Goal: Find specific page/section: Find specific page/section

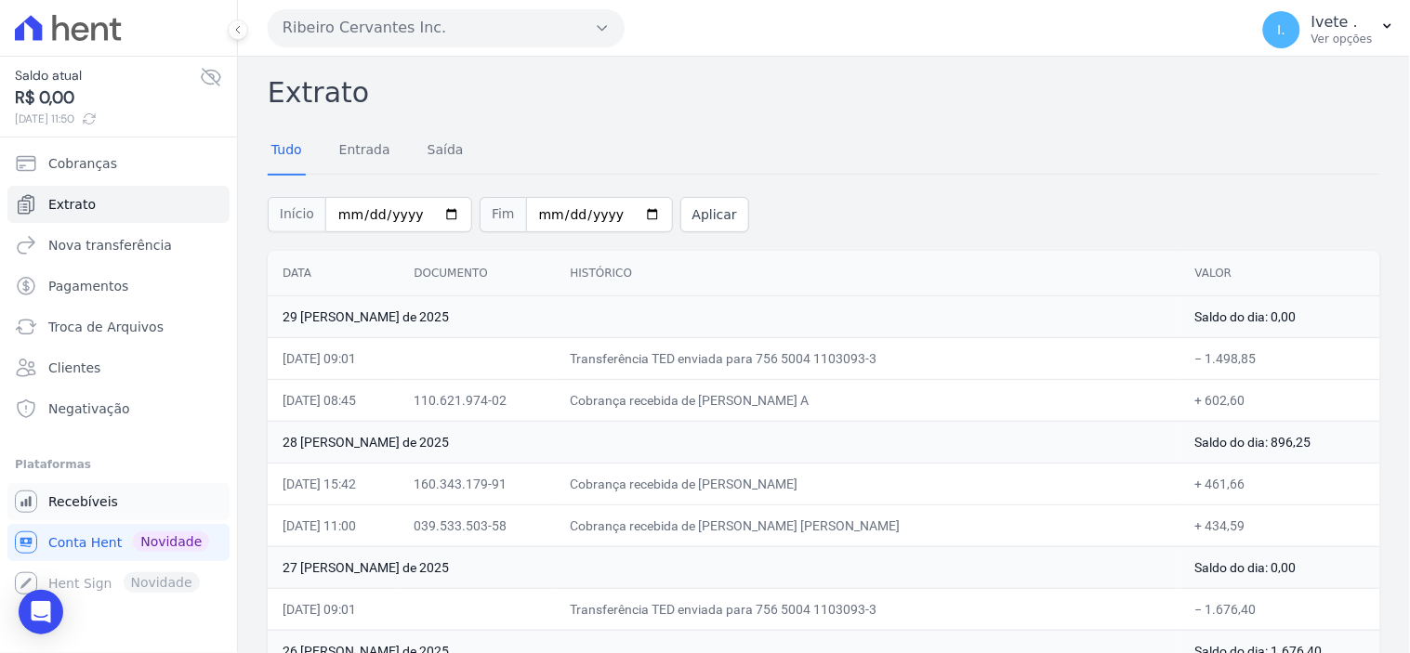
click at [82, 504] on span "Recebíveis" at bounding box center [83, 501] width 70 height 19
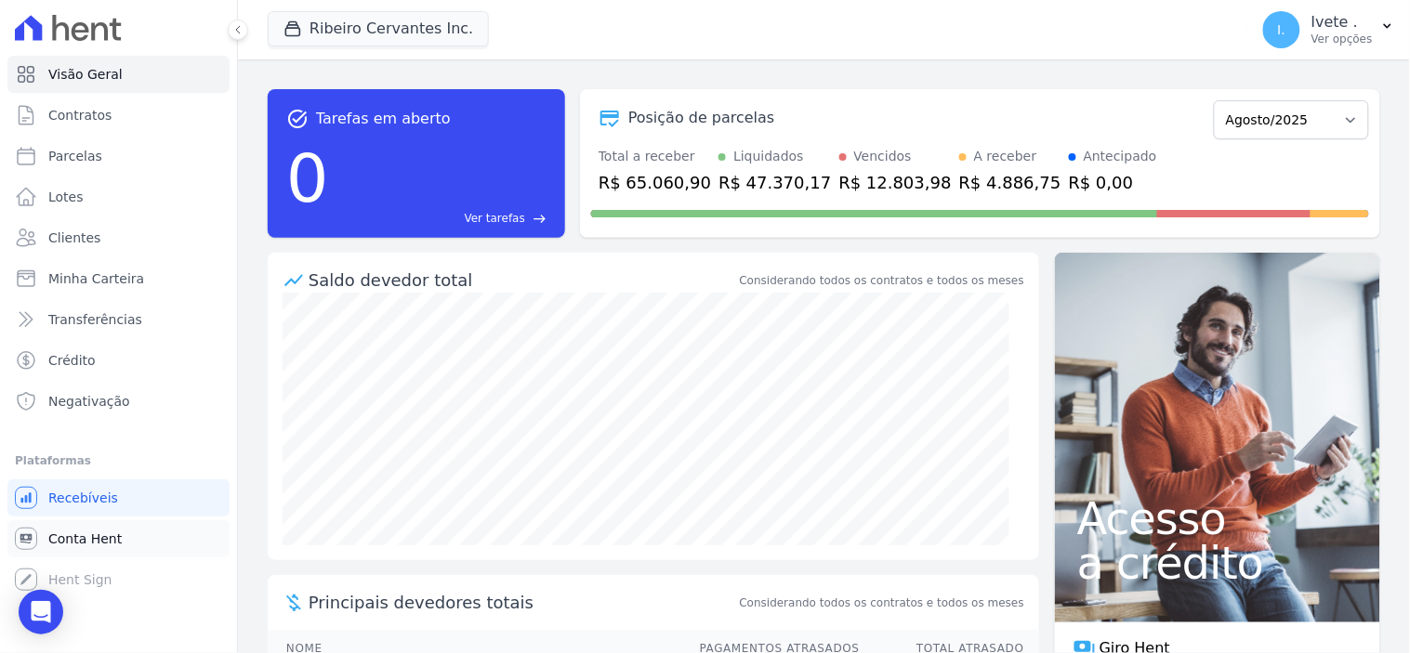
click at [89, 535] on span "Conta Hent" at bounding box center [84, 539] width 73 height 19
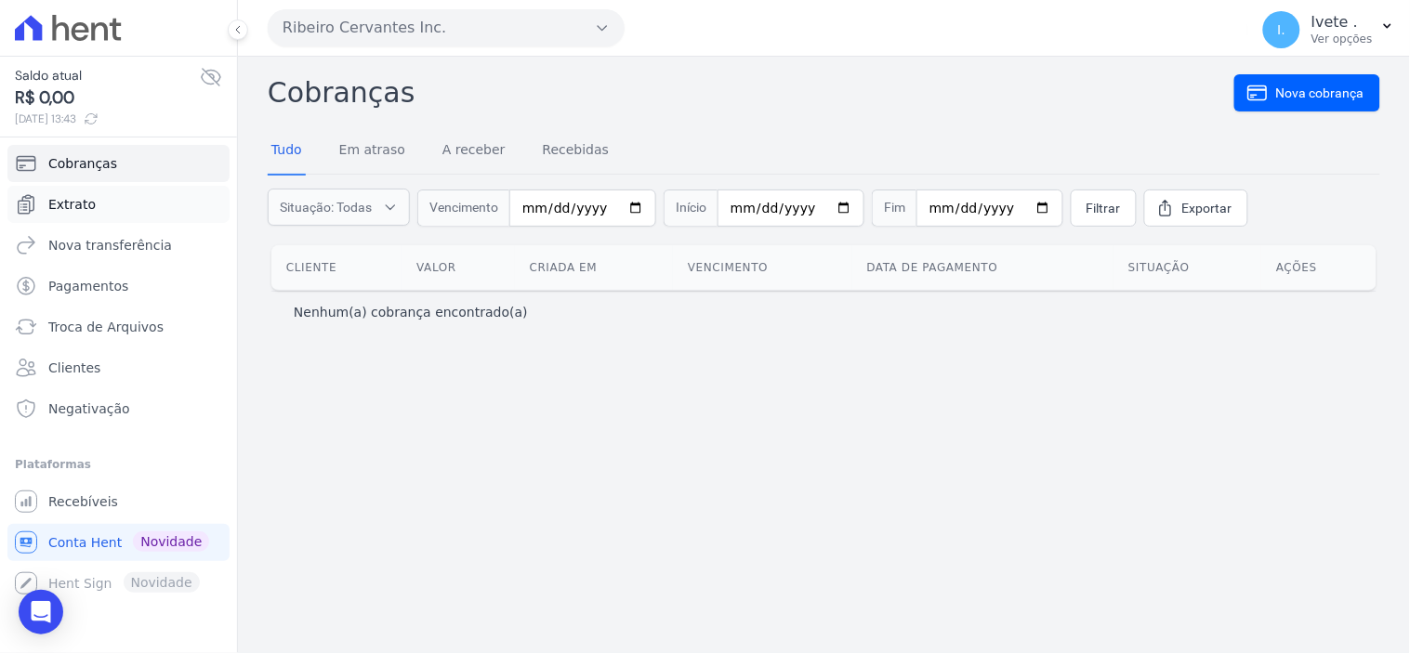
click at [68, 188] on link "Extrato" at bounding box center [118, 204] width 222 height 37
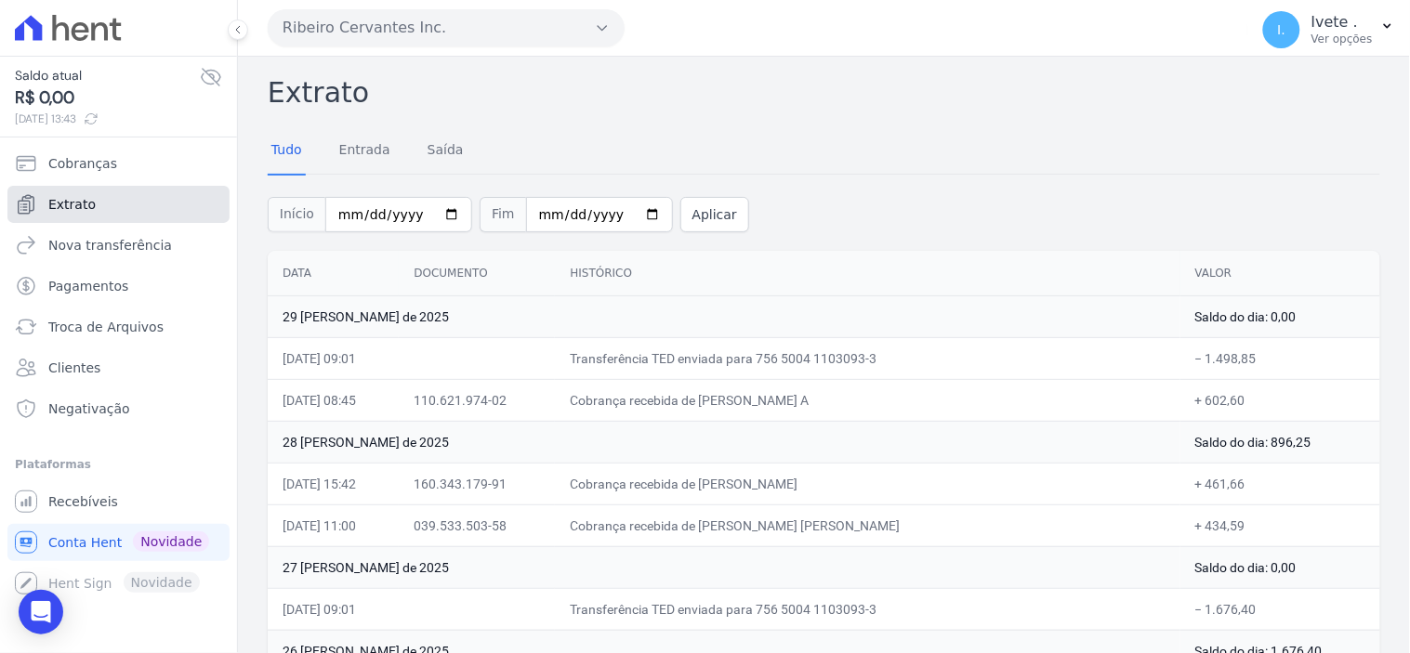
click at [80, 208] on span "Extrato" at bounding box center [71, 204] width 47 height 19
click at [1271, 234] on div "Início [DATE] Fim [DATE] Aplicar" at bounding box center [824, 212] width 1112 height 77
click at [99, 500] on span "Recebíveis" at bounding box center [83, 501] width 70 height 19
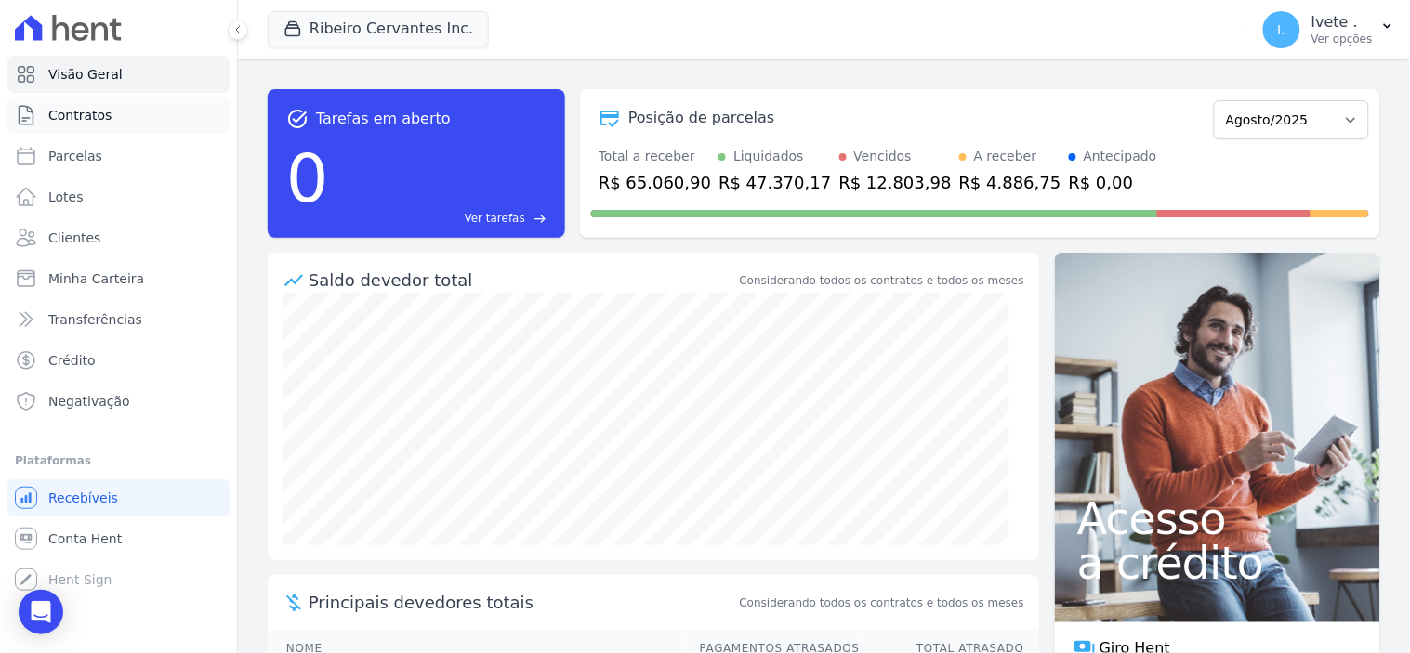
click at [97, 116] on span "Contratos" at bounding box center [79, 115] width 63 height 19
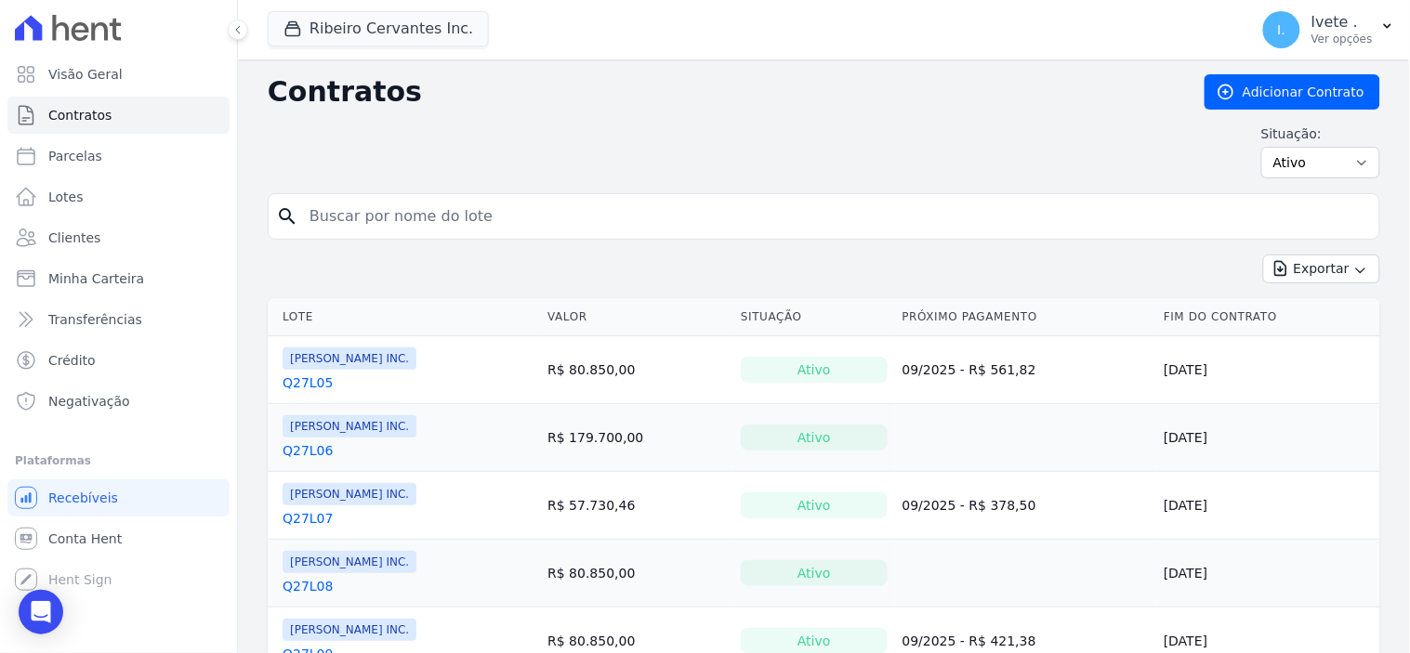
click at [404, 214] on input "search" at bounding box center [834, 216] width 1073 height 37
type input "q27l09"
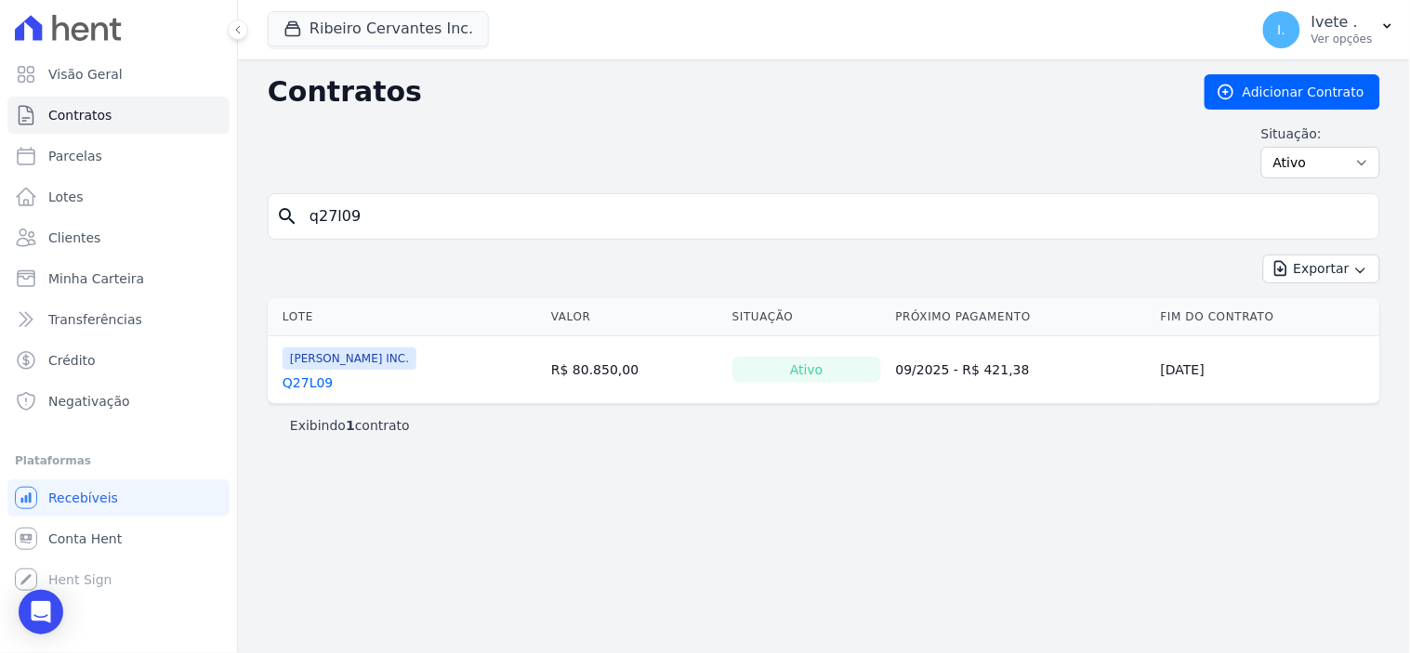
click at [298, 378] on link "Q27L09" at bounding box center [307, 383] width 50 height 19
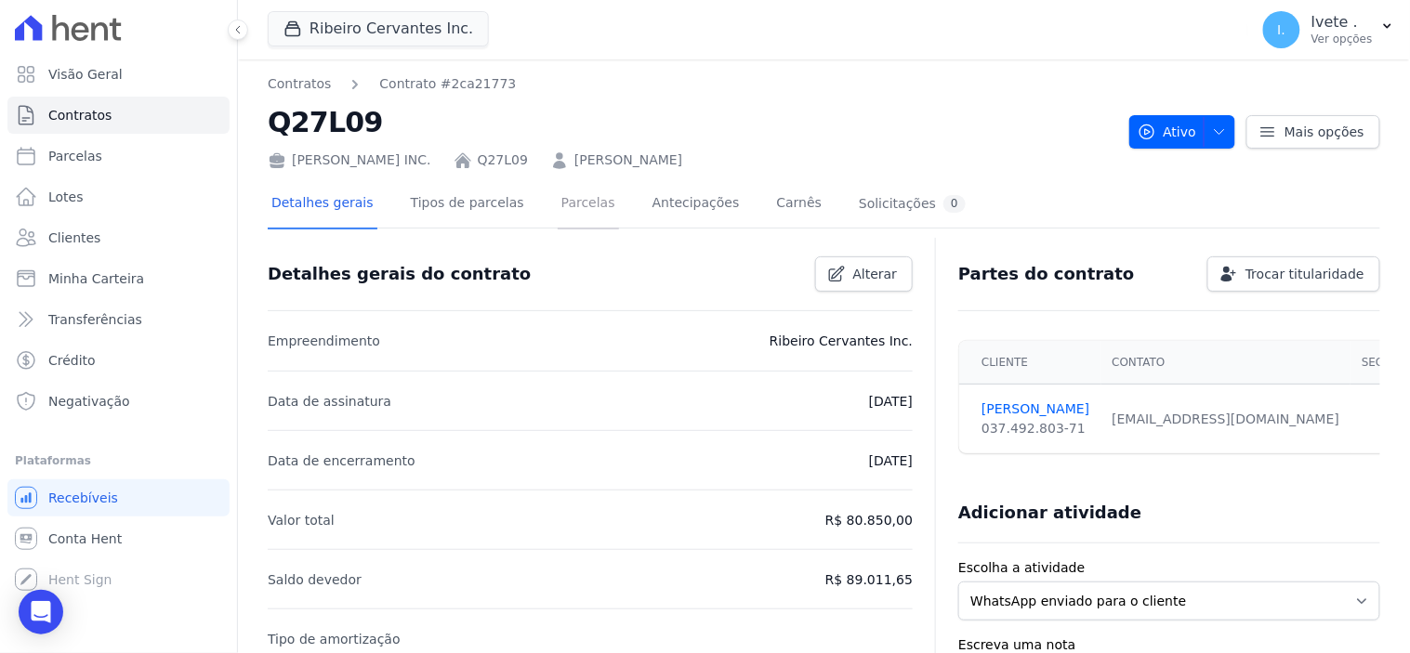
click at [562, 199] on link "Parcelas" at bounding box center [588, 204] width 61 height 49
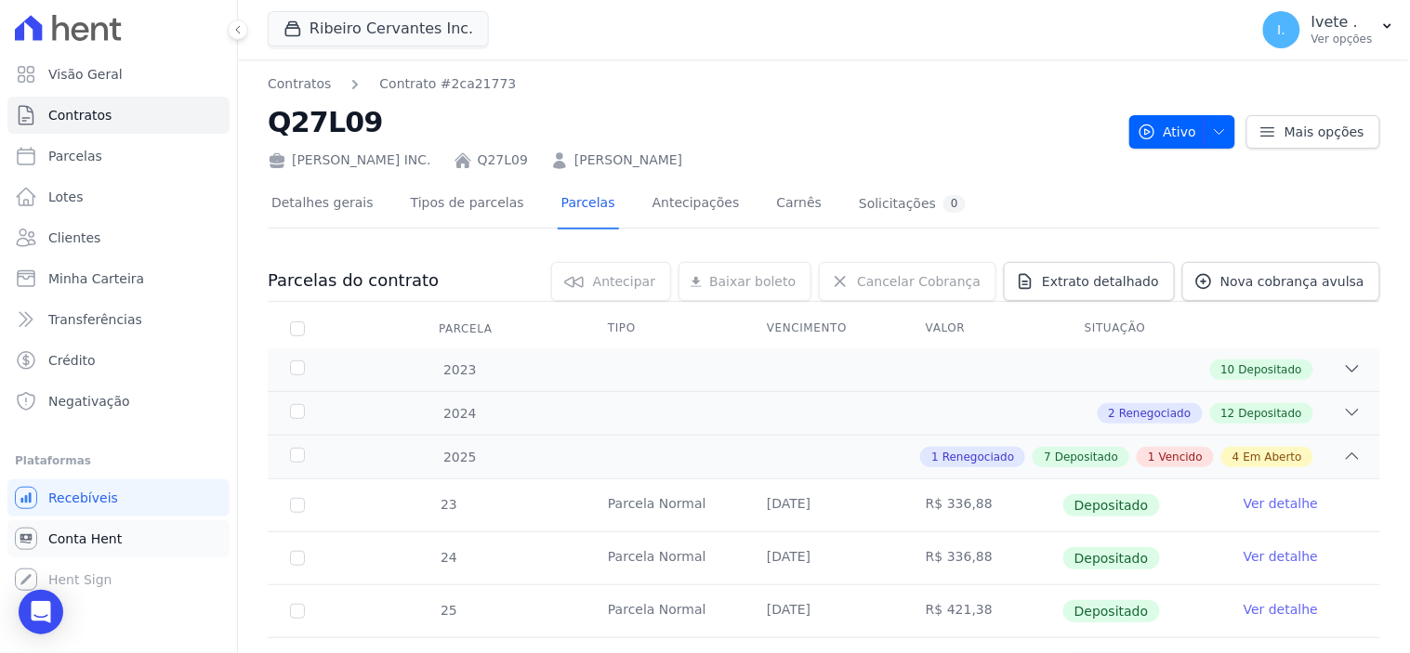
click at [78, 541] on span "Conta Hent" at bounding box center [84, 539] width 73 height 19
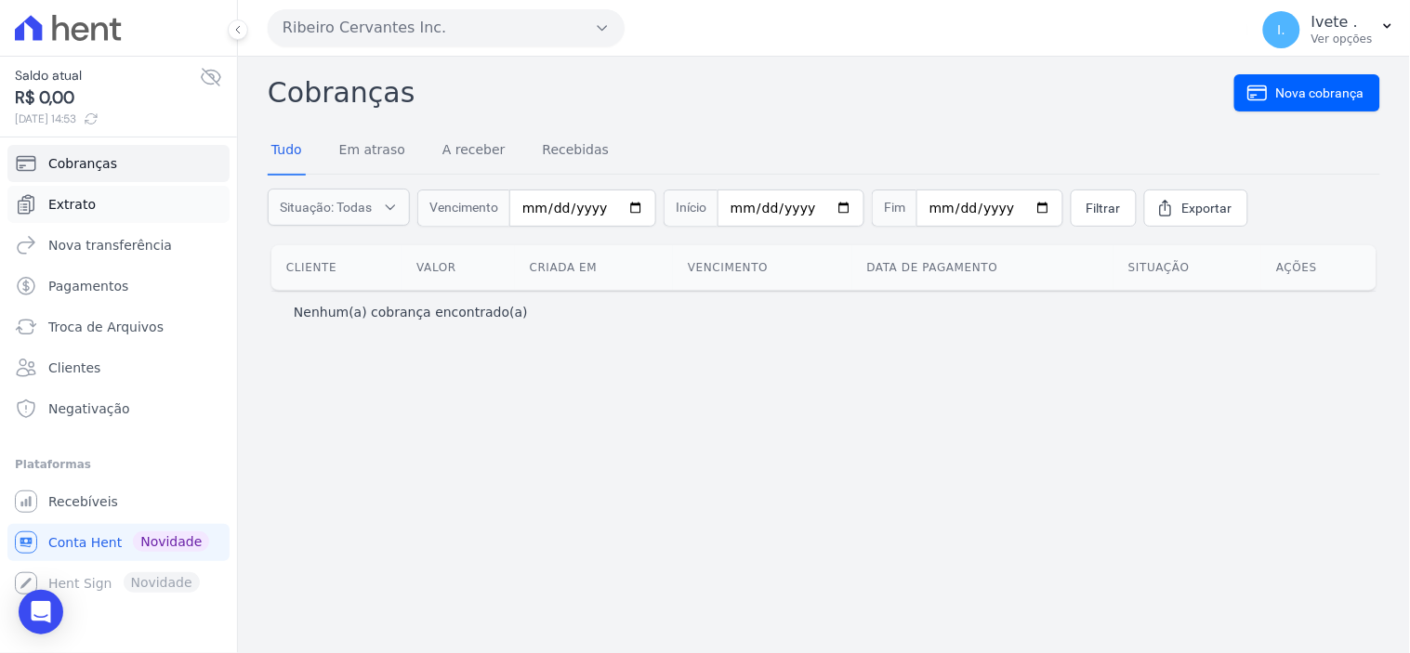
click at [75, 209] on span "Extrato" at bounding box center [71, 204] width 47 height 19
